Goal: Task Accomplishment & Management: Manage account settings

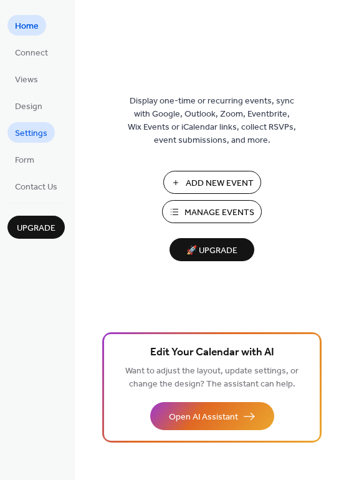
click at [39, 136] on span "Settings" at bounding box center [31, 133] width 32 height 13
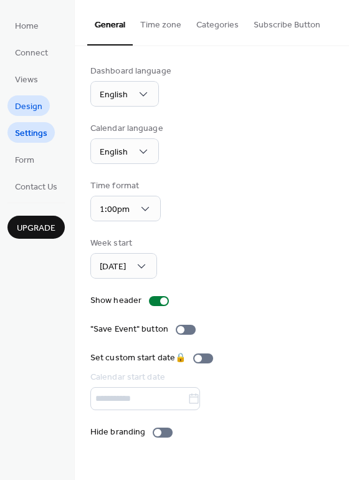
click at [39, 104] on span "Design" at bounding box center [28, 106] width 27 height 13
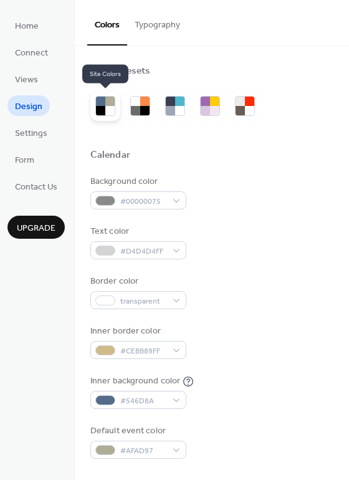
click at [108, 106] on div at bounding box center [109, 110] width 9 height 9
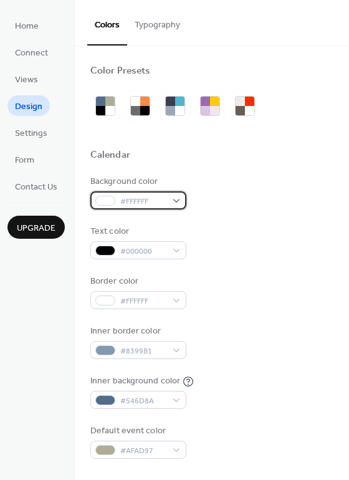
click at [181, 200] on div "#FFFFFF" at bounding box center [138, 200] width 96 height 18
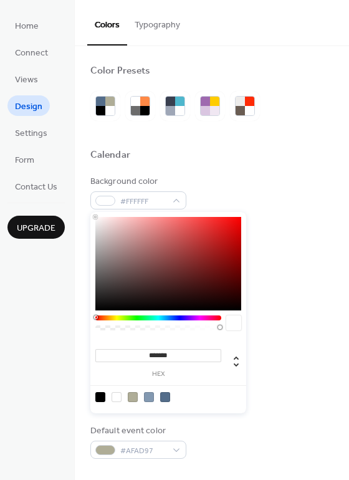
drag, startPoint x: 219, startPoint y: 329, endPoint x: 119, endPoint y: 331, distance: 100.3
click at [119, 331] on div at bounding box center [158, 325] width 126 height 21
type input "***"
drag, startPoint x: 221, startPoint y: 327, endPoint x: 43, endPoint y: 333, distance: 178.2
click at [51, 326] on body "Home Connect Views Design Settings Form Contact Us Upgrade Design Upgrade Color…" at bounding box center [174, 240] width 349 height 480
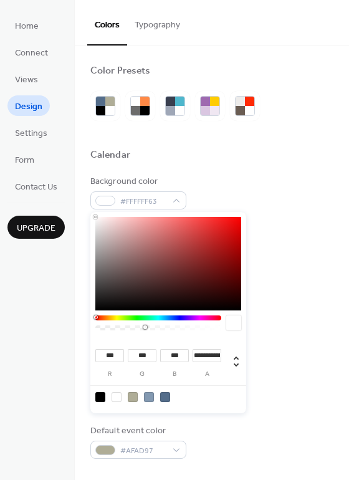
type input "**********"
drag, startPoint x: 101, startPoint y: 329, endPoint x: 152, endPoint y: 333, distance: 51.2
click at [152, 333] on div at bounding box center [158, 325] width 126 height 21
click at [149, 395] on div at bounding box center [149, 397] width 10 height 10
type input "***"
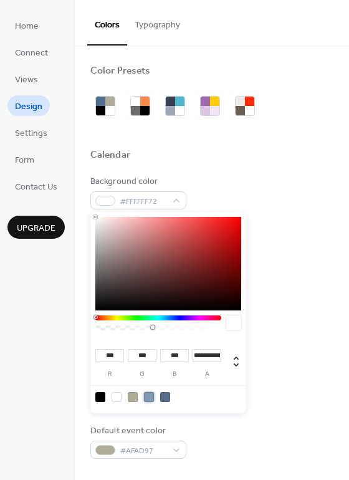
type input "***"
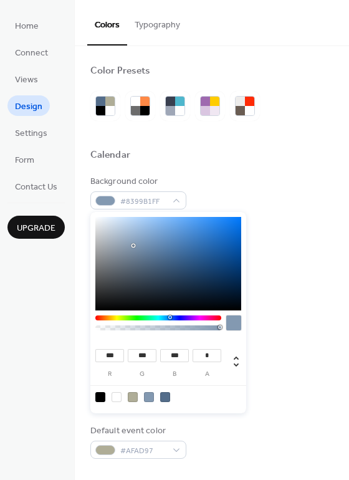
drag, startPoint x: 219, startPoint y: 329, endPoint x: 201, endPoint y: 331, distance: 17.5
click at [201, 331] on div at bounding box center [158, 325] width 126 height 21
drag, startPoint x: 220, startPoint y: 328, endPoint x: 179, endPoint y: 329, distance: 40.5
click at [179, 329] on div at bounding box center [158, 327] width 122 height 5
drag, startPoint x: 180, startPoint y: 330, endPoint x: 158, endPoint y: 331, distance: 21.8
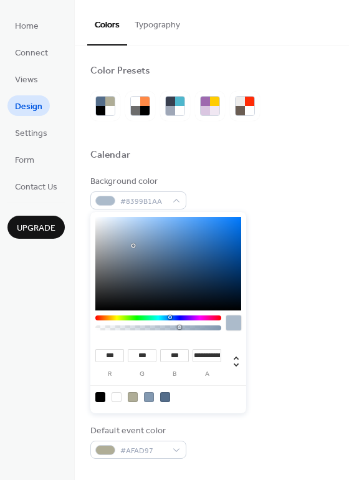
click at [158, 331] on div at bounding box center [158, 325] width 126 height 21
type input "**********"
drag, startPoint x: 178, startPoint y: 327, endPoint x: 161, endPoint y: 329, distance: 16.9
click at [161, 329] on div at bounding box center [158, 327] width 122 height 5
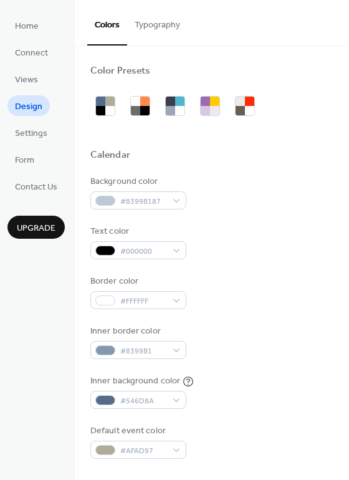
click at [288, 194] on div "Background color #8399B187" at bounding box center [211, 192] width 243 height 34
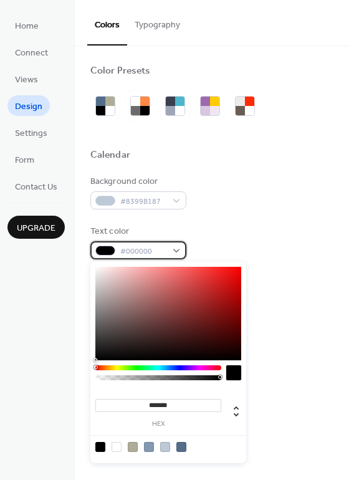
click at [168, 252] on div "#000000" at bounding box center [138, 250] width 96 height 18
click at [118, 450] on div at bounding box center [116, 447] width 10 height 10
type input "*******"
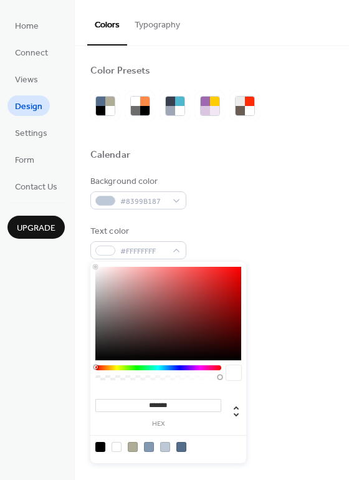
click at [302, 270] on div "Background color #8399B187 Text color #FFFFFFFF Border color #FFFFFF Inner bord…" at bounding box center [211, 316] width 243 height 283
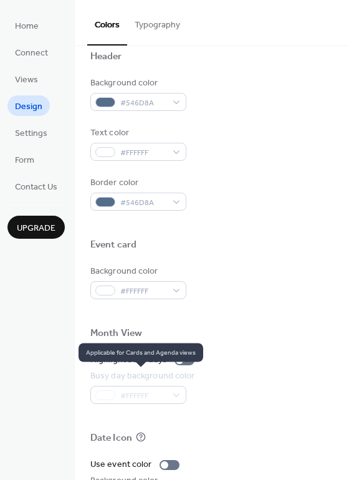
scroll to position [533, 0]
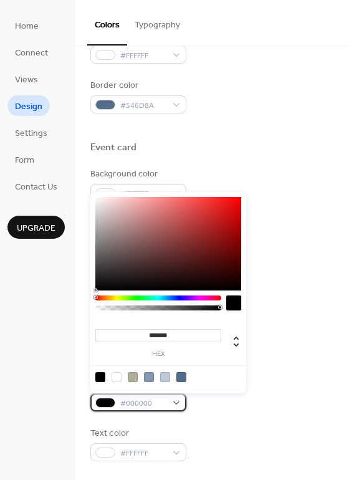
click at [174, 402] on div "#000000" at bounding box center [138, 402] width 96 height 18
click at [133, 381] on div at bounding box center [133, 377] width 10 height 10
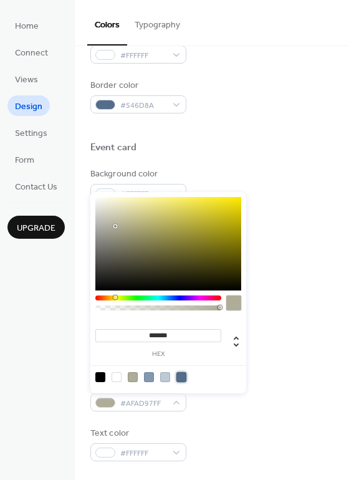
click at [181, 379] on div at bounding box center [181, 377] width 10 height 10
type input "*******"
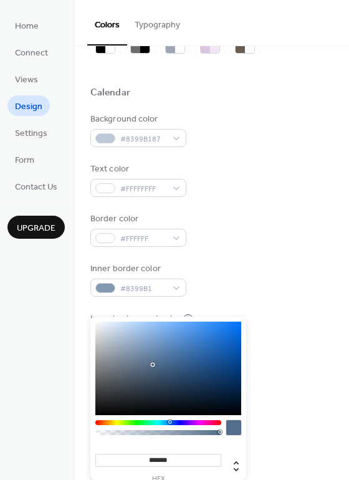
scroll to position [125, 0]
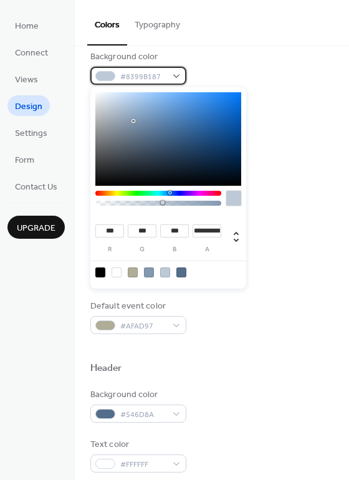
click at [177, 74] on div "#8399B187" at bounding box center [138, 76] width 96 height 18
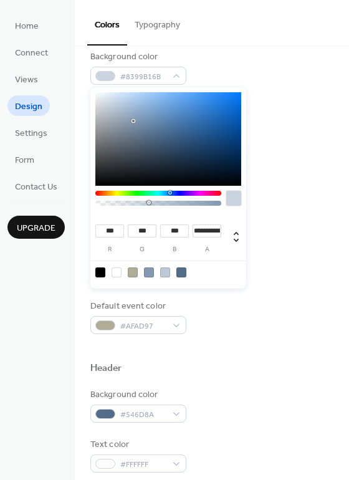
drag, startPoint x: 162, startPoint y: 203, endPoint x: 149, endPoint y: 200, distance: 13.4
click at [149, 200] on div at bounding box center [158, 201] width 126 height 21
type input "**********"
drag, startPoint x: 148, startPoint y: 201, endPoint x: 142, endPoint y: 202, distance: 6.4
click at [142, 202] on div at bounding box center [143, 203] width 4 height 4
